Goal: Information Seeking & Learning: Learn about a topic

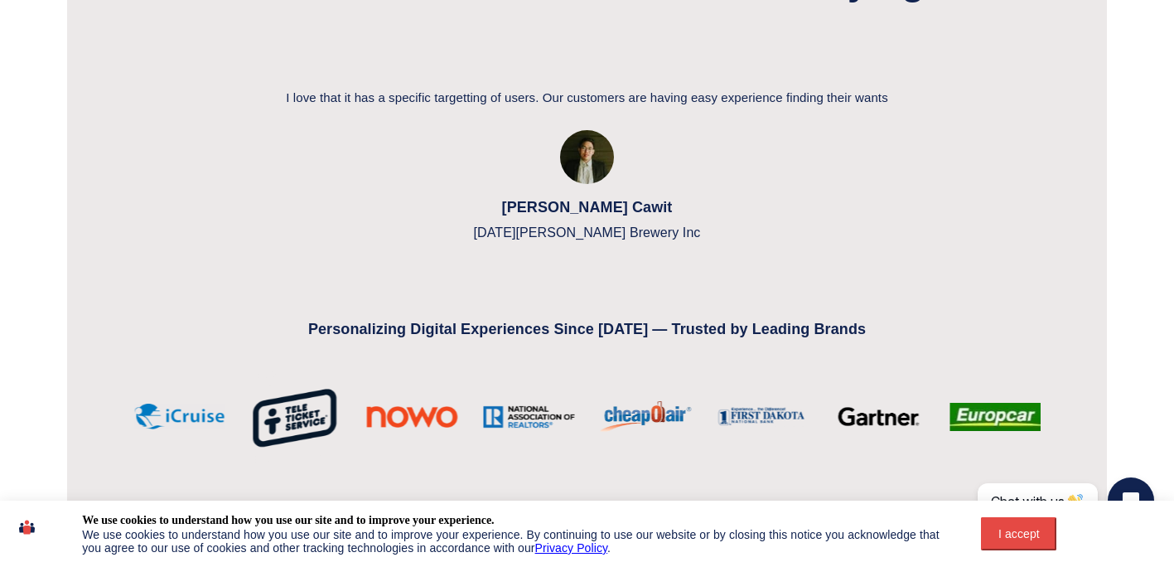
scroll to position [5677, 0]
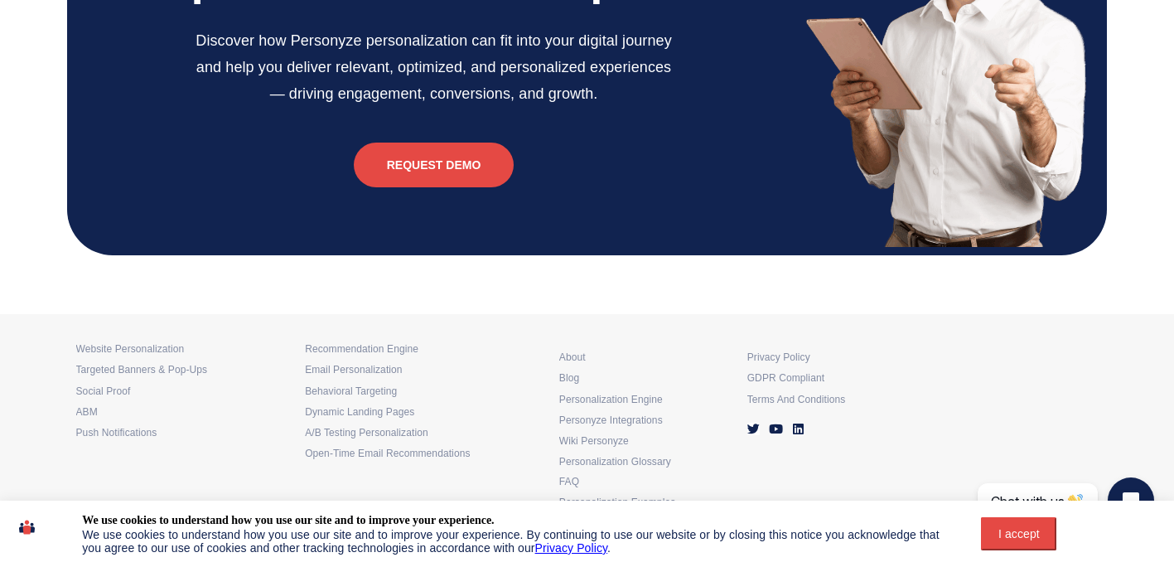
click at [1002, 533] on div "I accept" at bounding box center [1019, 533] width 56 height 13
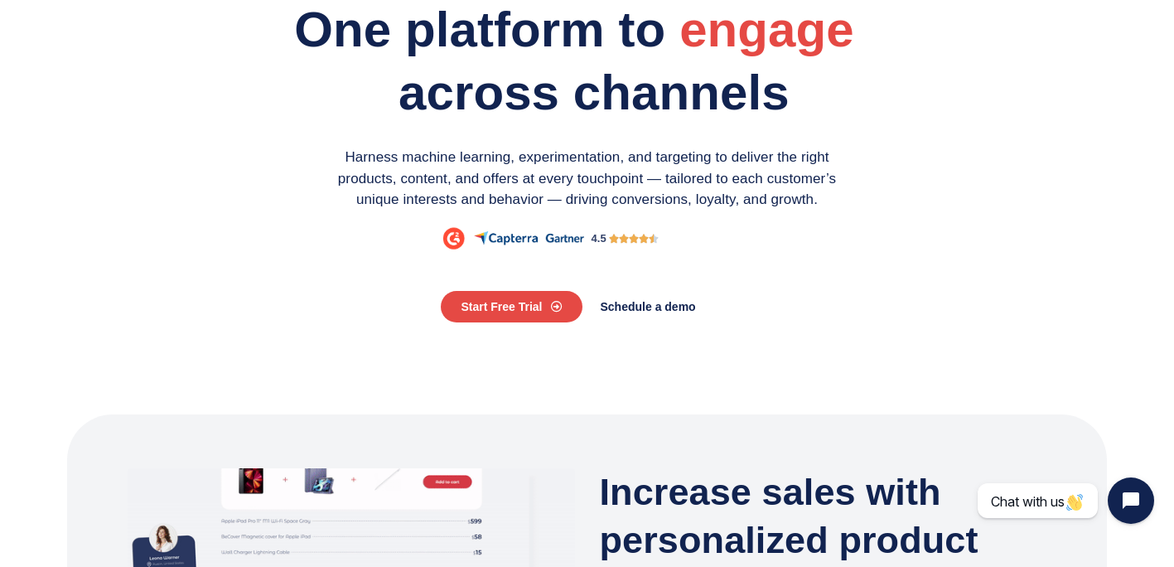
scroll to position [0, 0]
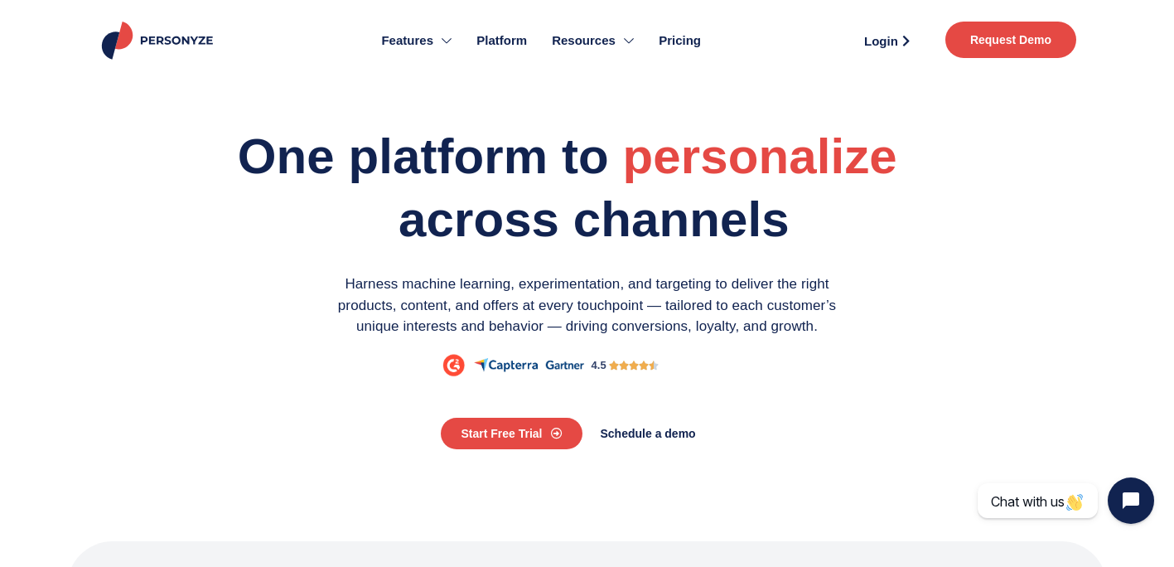
click at [693, 41] on span "Pricing" at bounding box center [680, 40] width 42 height 19
